Goal: Task Accomplishment & Management: Manage account settings

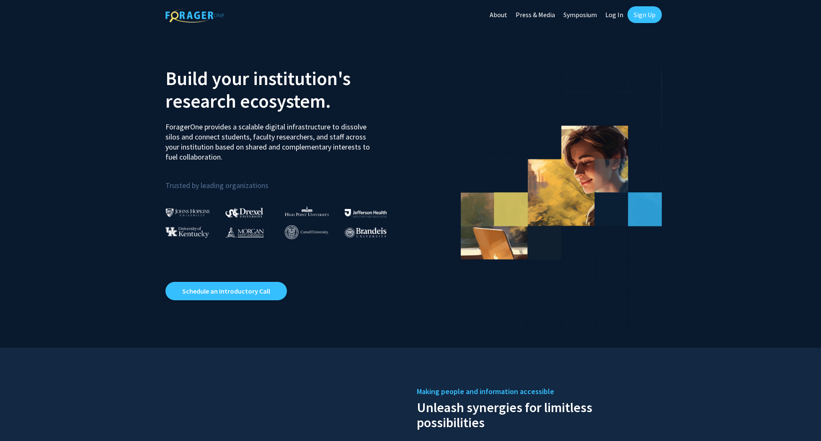
click at [612, 13] on link "Log In" at bounding box center [614, 14] width 26 height 29
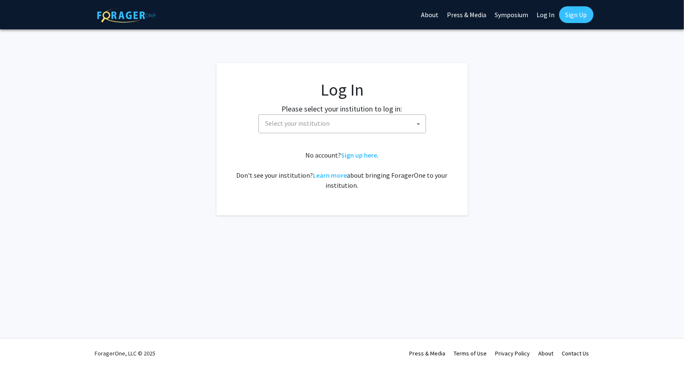
click at [349, 125] on span "Select your institution" at bounding box center [343, 123] width 163 height 17
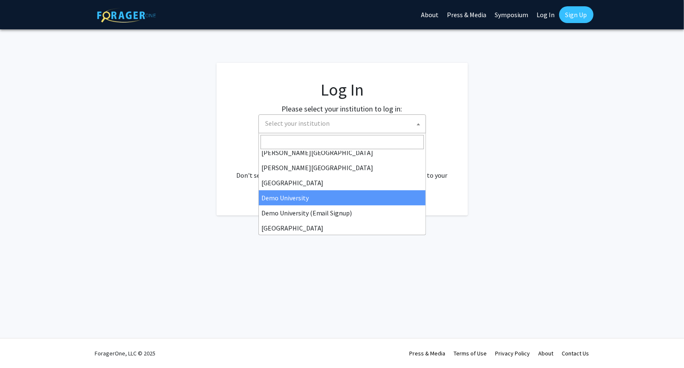
scroll to position [45, 0]
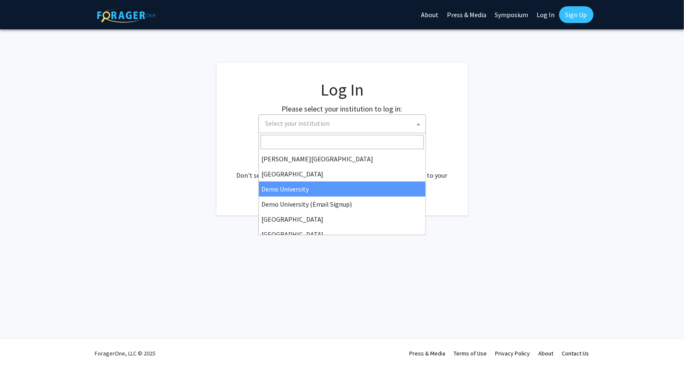
select select "8"
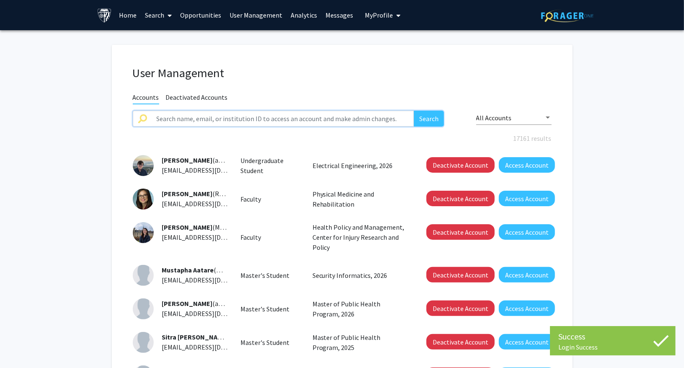
click at [330, 122] on input "text" at bounding box center [283, 119] width 263 height 16
paste input "zzhao71@jhu.edu"
type input "zzhao71@jhu.edu"
click at [439, 114] on button "Search" at bounding box center [429, 119] width 30 height 16
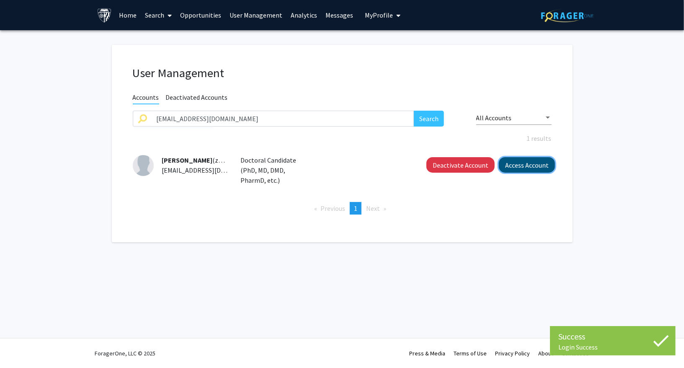
click at [524, 161] on button "Access Account" at bounding box center [527, 164] width 56 height 15
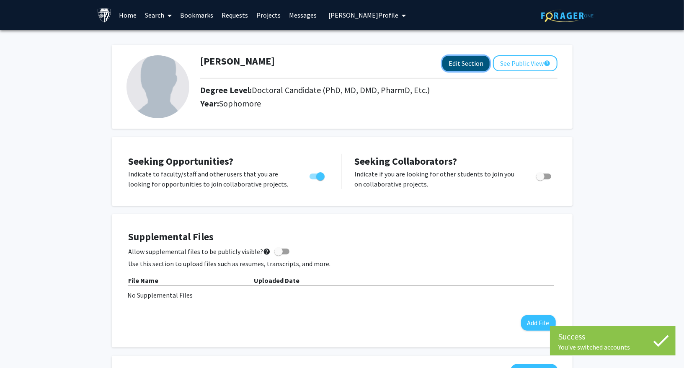
click at [453, 60] on button "Edit Section" at bounding box center [465, 63] width 47 height 15
select select
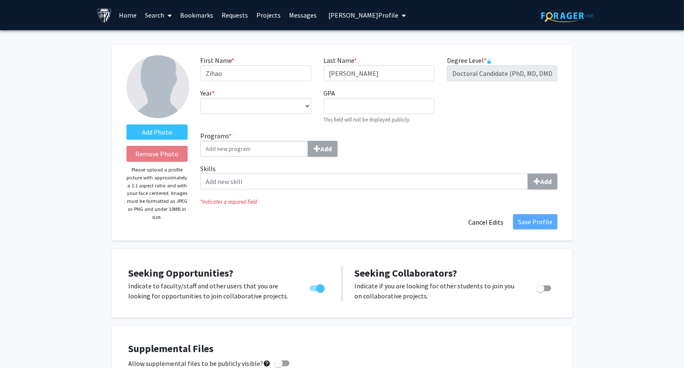
click at [471, 121] on div "First Name * required Zihao Last Name * required Zhao Degree Level * required D…" at bounding box center [379, 92] width 370 height 75
click at [355, 17] on span "Zihao Zhao's Profile" at bounding box center [363, 15] width 70 height 8
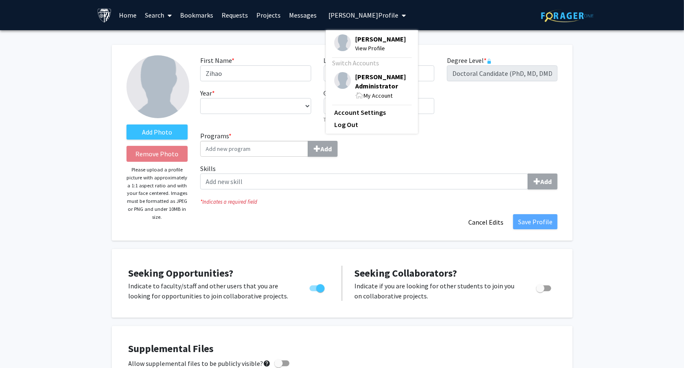
click at [360, 79] on span "Christina Administrator" at bounding box center [382, 81] width 54 height 18
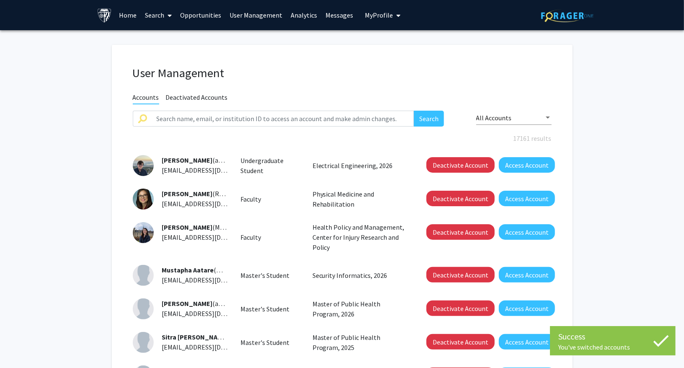
click at [127, 14] on link "Home" at bounding box center [128, 14] width 26 height 29
